Goal: Check status: Check status

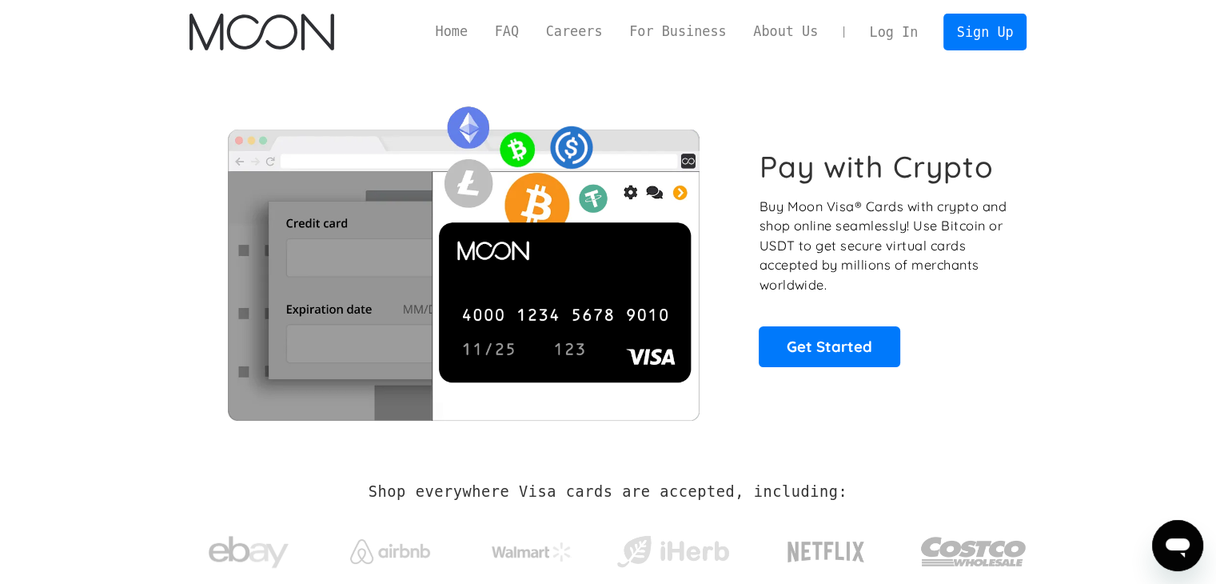
click at [891, 36] on link "Log In" at bounding box center [893, 31] width 75 height 35
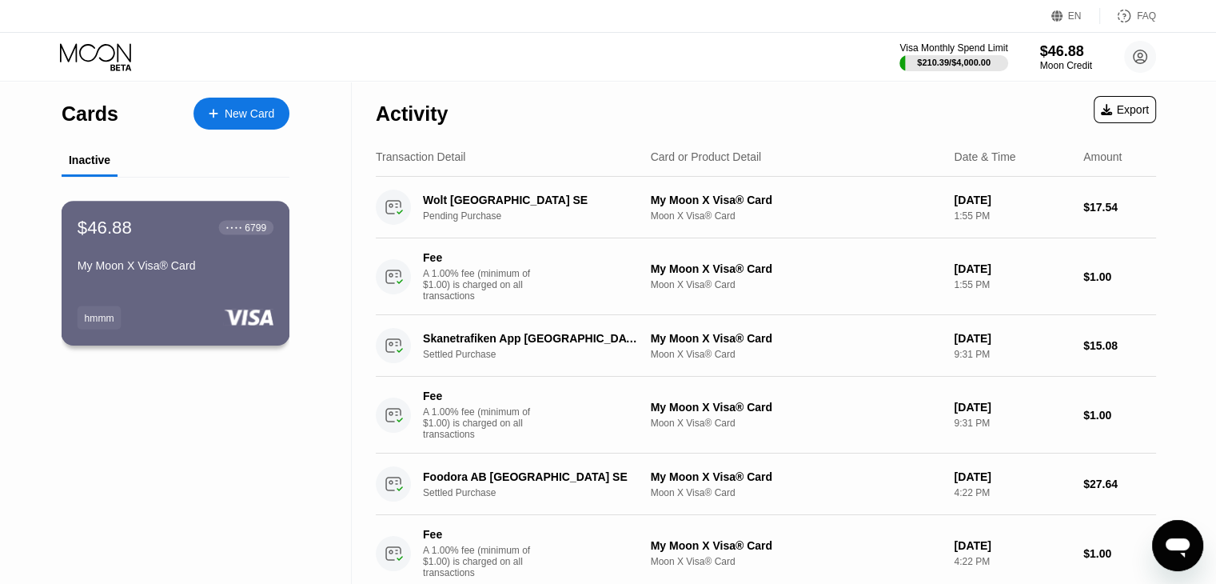
click at [233, 272] on div "My Moon X Visa® Card" at bounding box center [176, 265] width 196 height 13
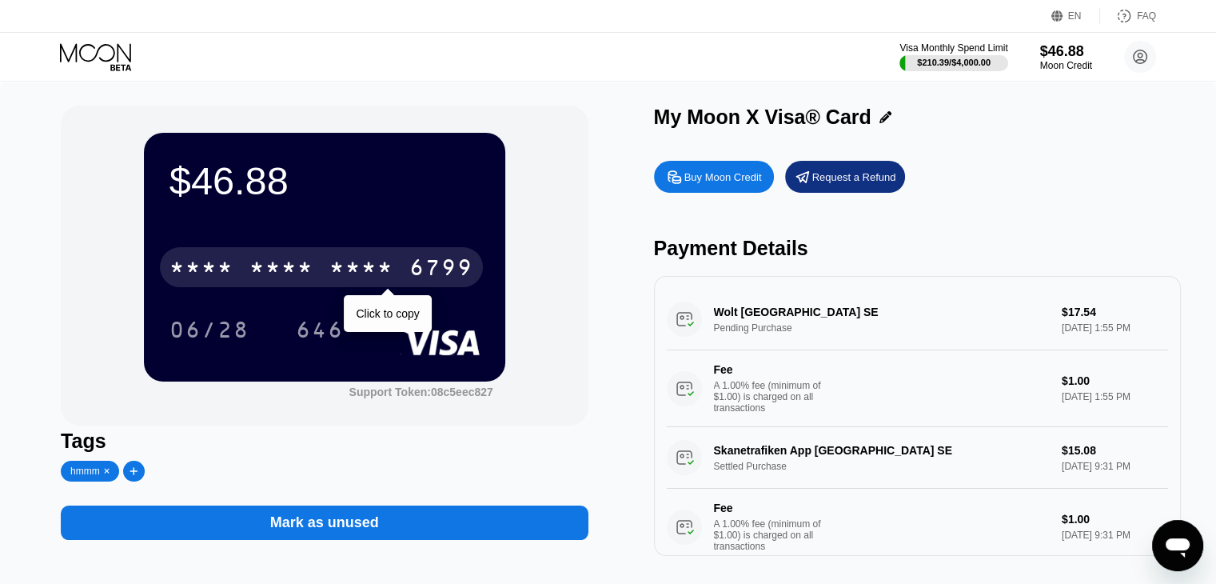
click at [233, 272] on div "* * * *" at bounding box center [202, 270] width 64 height 26
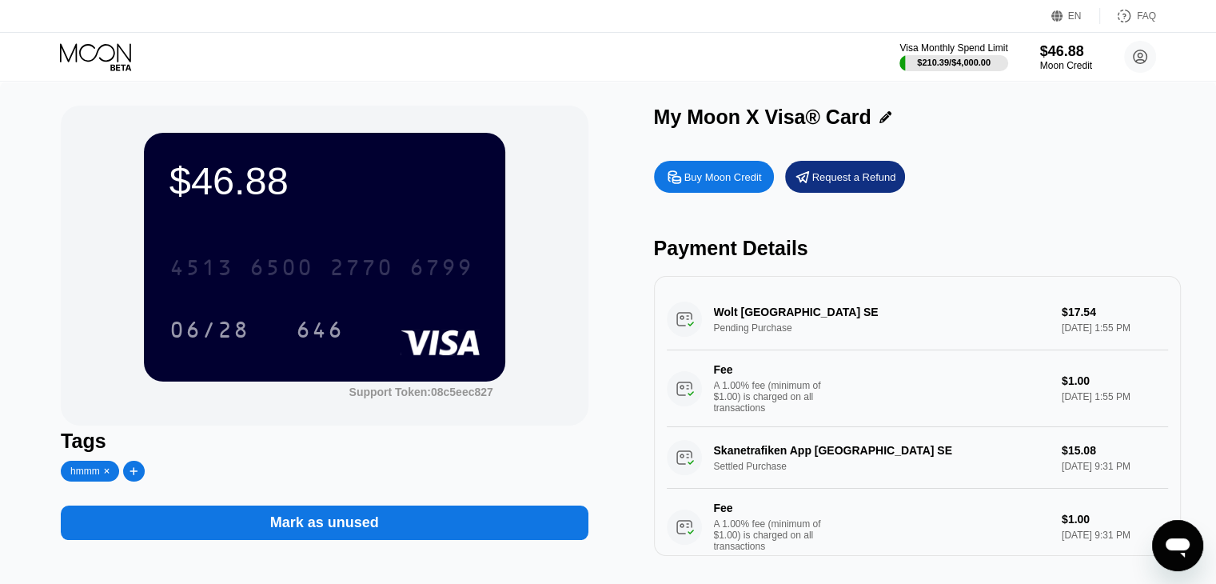
drag, startPoint x: 233, startPoint y: 272, endPoint x: 640, endPoint y: 231, distance: 409.0
click at [640, 231] on div "$46.88 4513 6500 2770 6799 06/28 646 Support Token: 08c5eec827 Tags hmmm Mark a…" at bounding box center [608, 331] width 1095 height 450
